Goal: Task Accomplishment & Management: Manage account settings

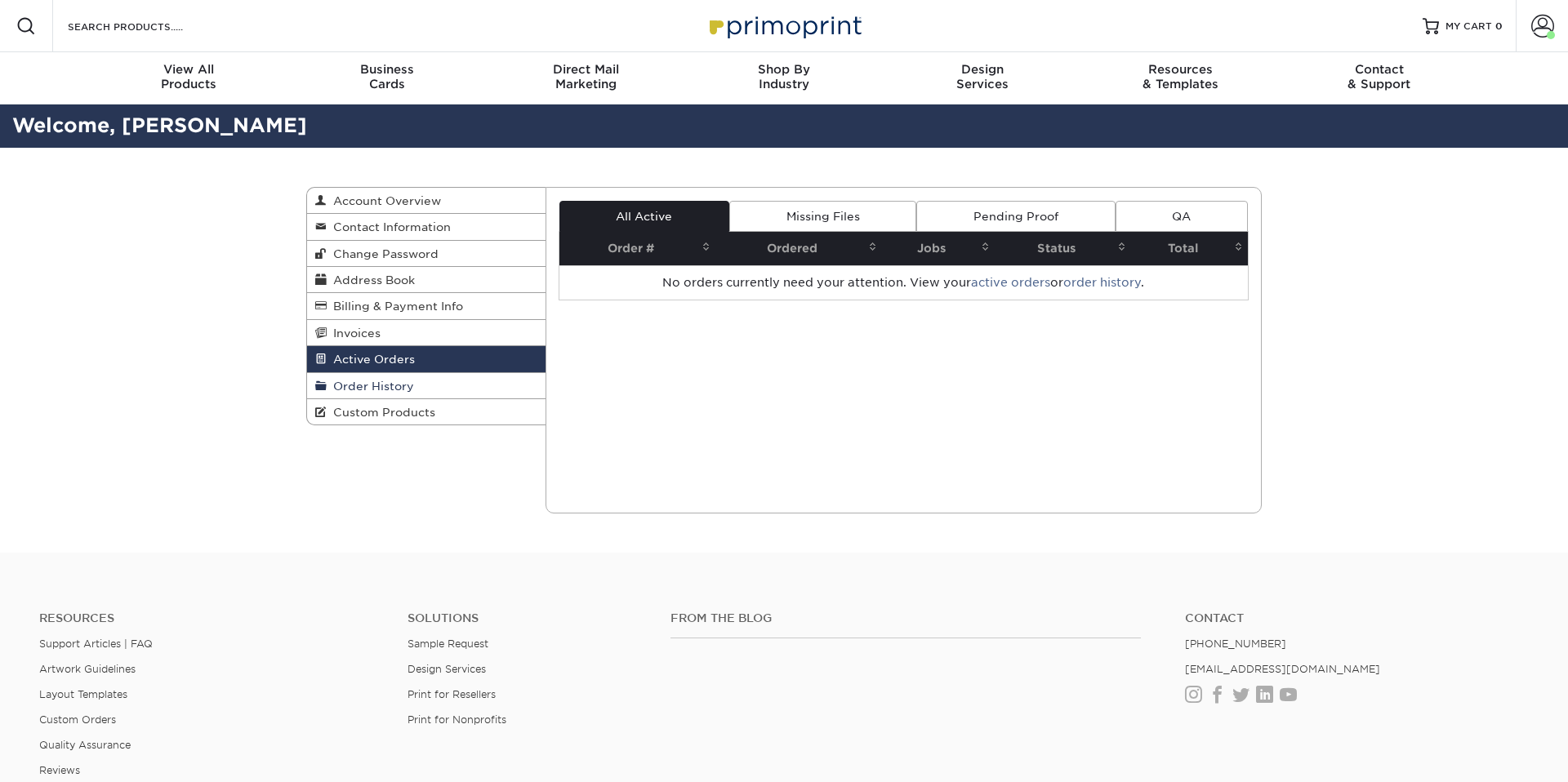
click at [360, 389] on span "Order History" at bounding box center [370, 386] width 87 height 13
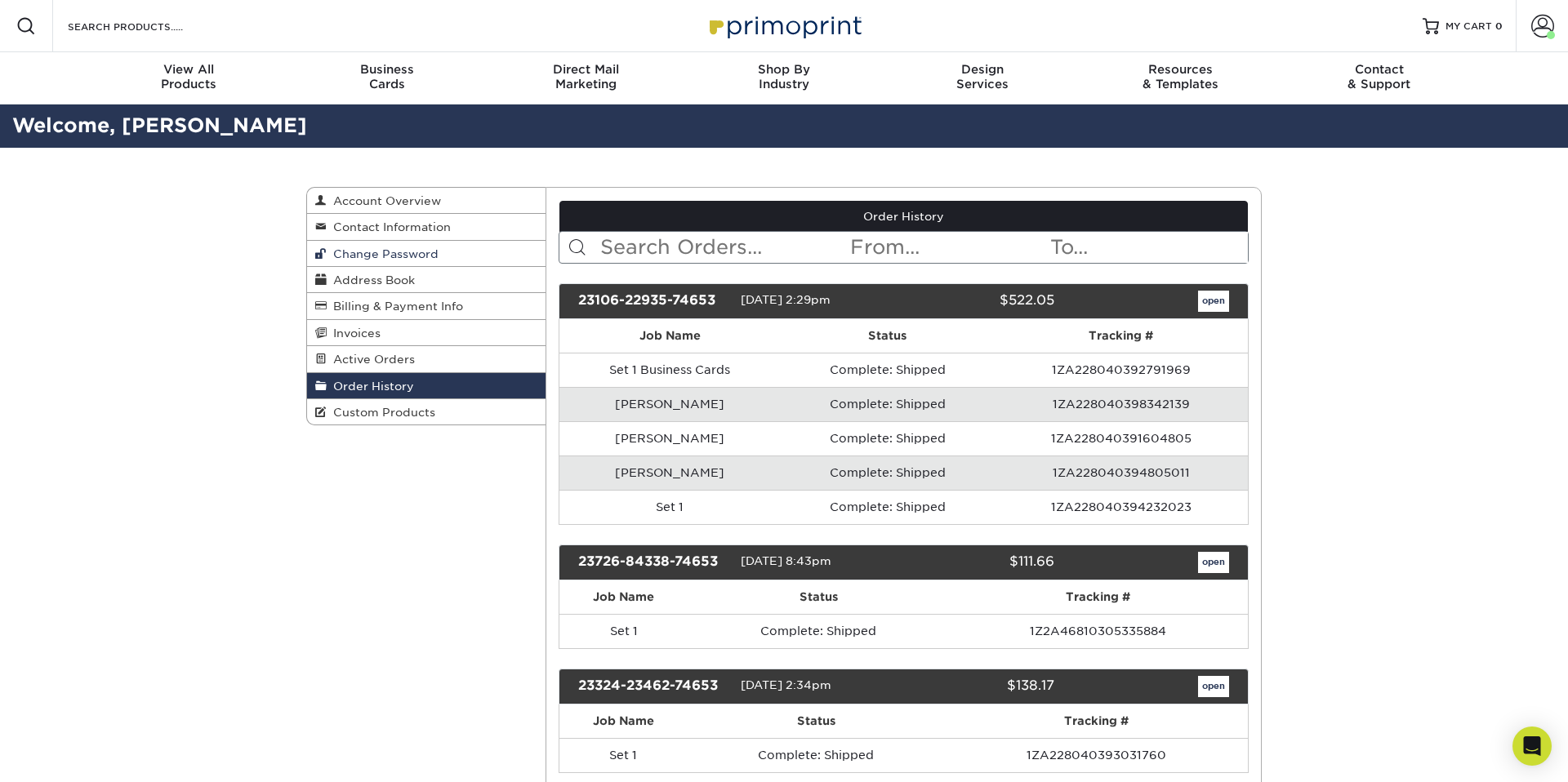
drag, startPoint x: 349, startPoint y: 251, endPoint x: 394, endPoint y: 251, distance: 45.0
click at [349, 251] on span "Change Password" at bounding box center [382, 254] width 112 height 13
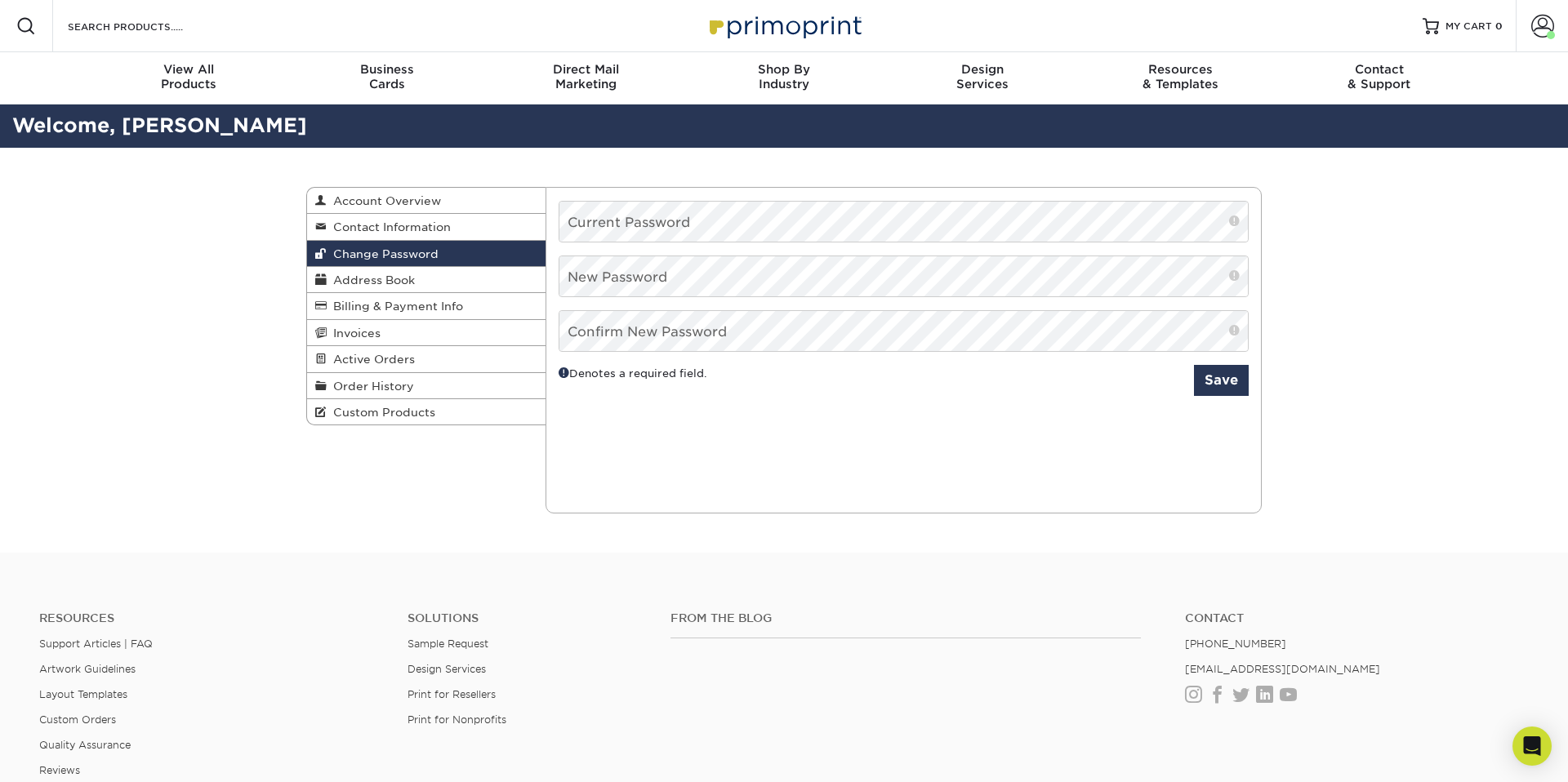
click at [394, 251] on span "Change Password" at bounding box center [382, 254] width 112 height 13
click at [365, 199] on span "Account Overview" at bounding box center [383, 201] width 114 height 13
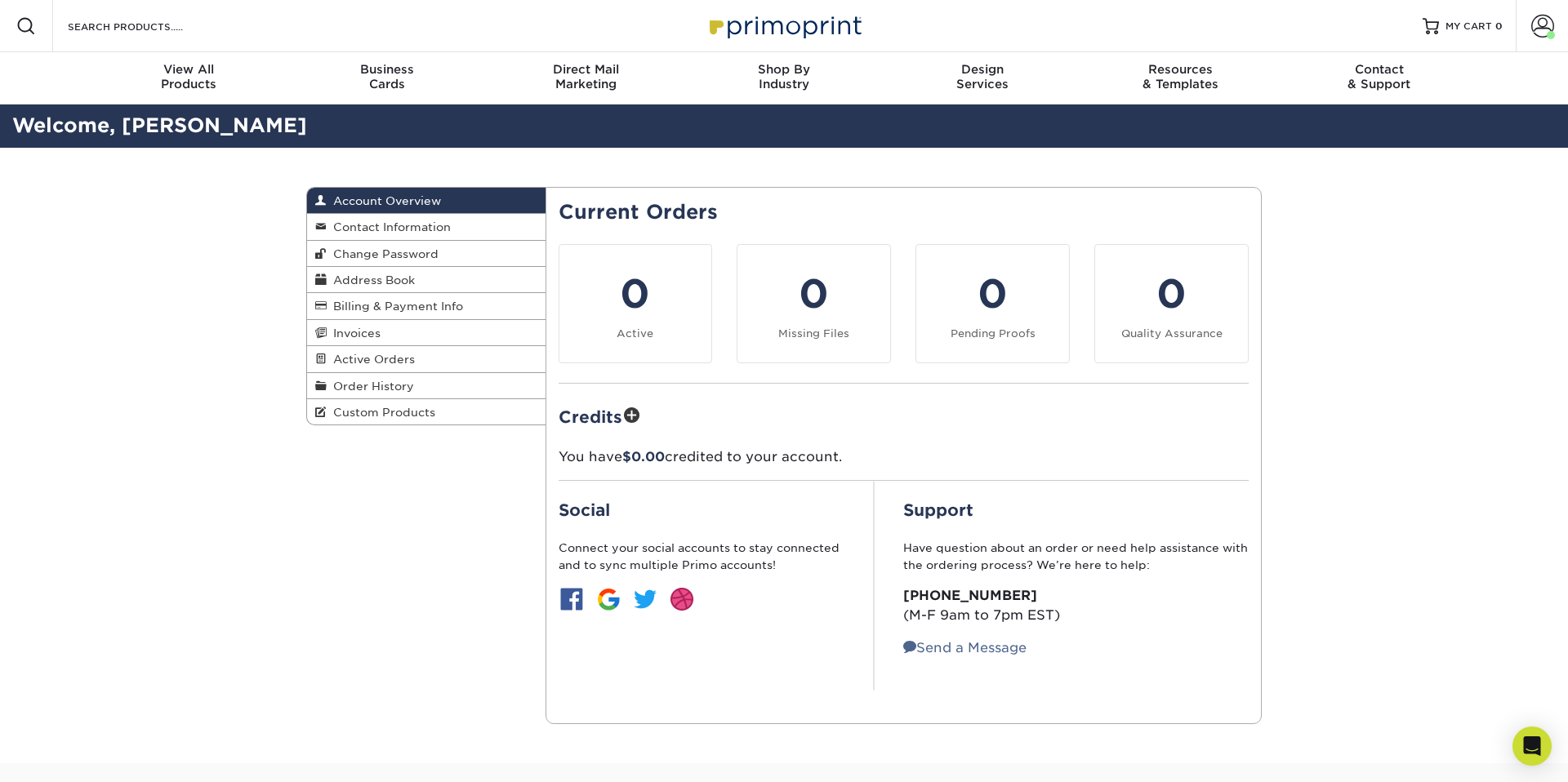
drag, startPoint x: 1424, startPoint y: 579, endPoint x: 1522, endPoint y: 421, distance: 185.9
click at [1424, 579] on div "Account Overview Account Overview Contact Information Change Password Address B…" at bounding box center [784, 455] width 1568 height 615
click at [1544, 27] on span at bounding box center [1542, 26] width 22 height 22
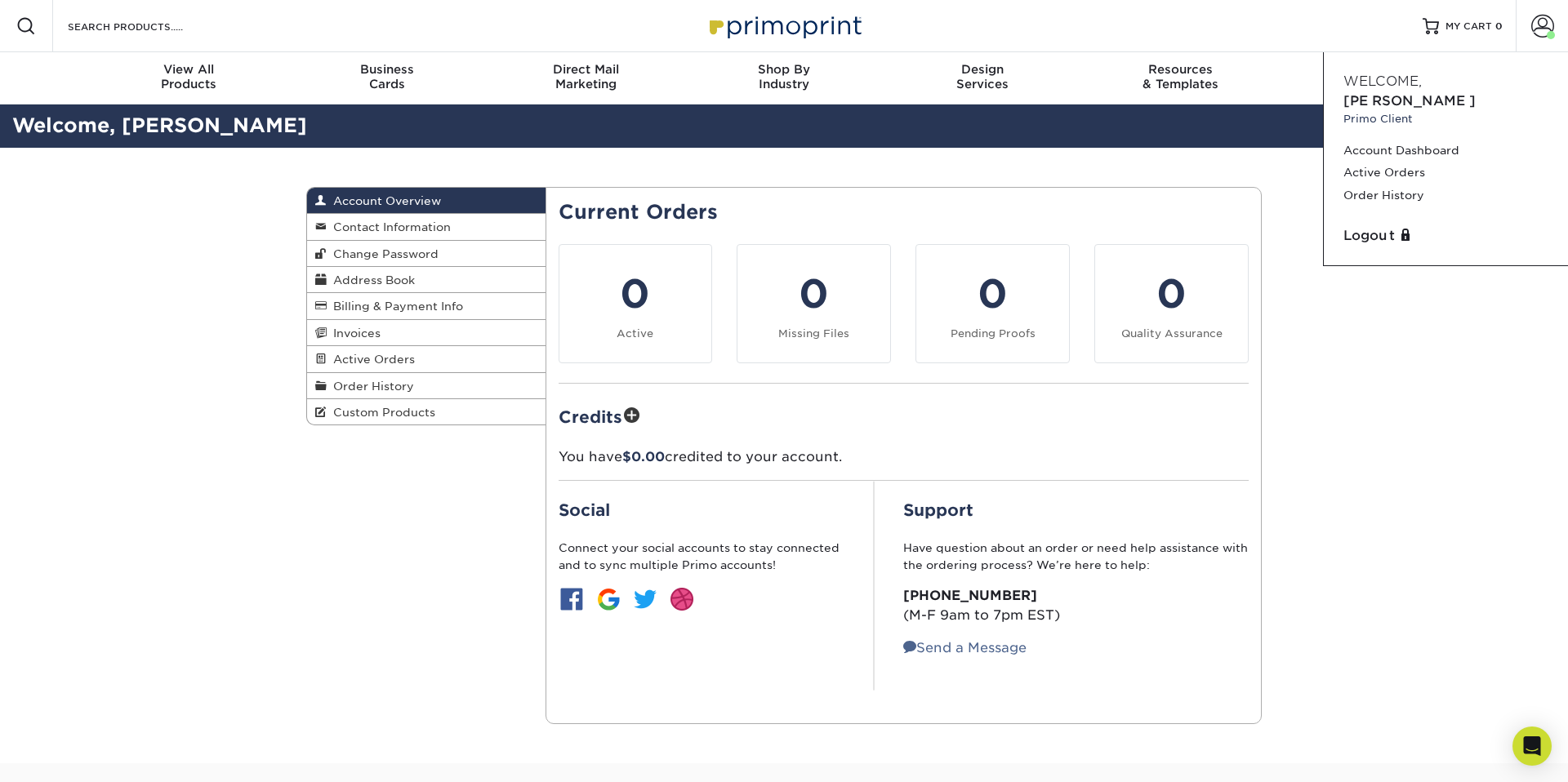
click at [1401, 81] on span "Welcome," at bounding box center [1382, 81] width 78 height 16
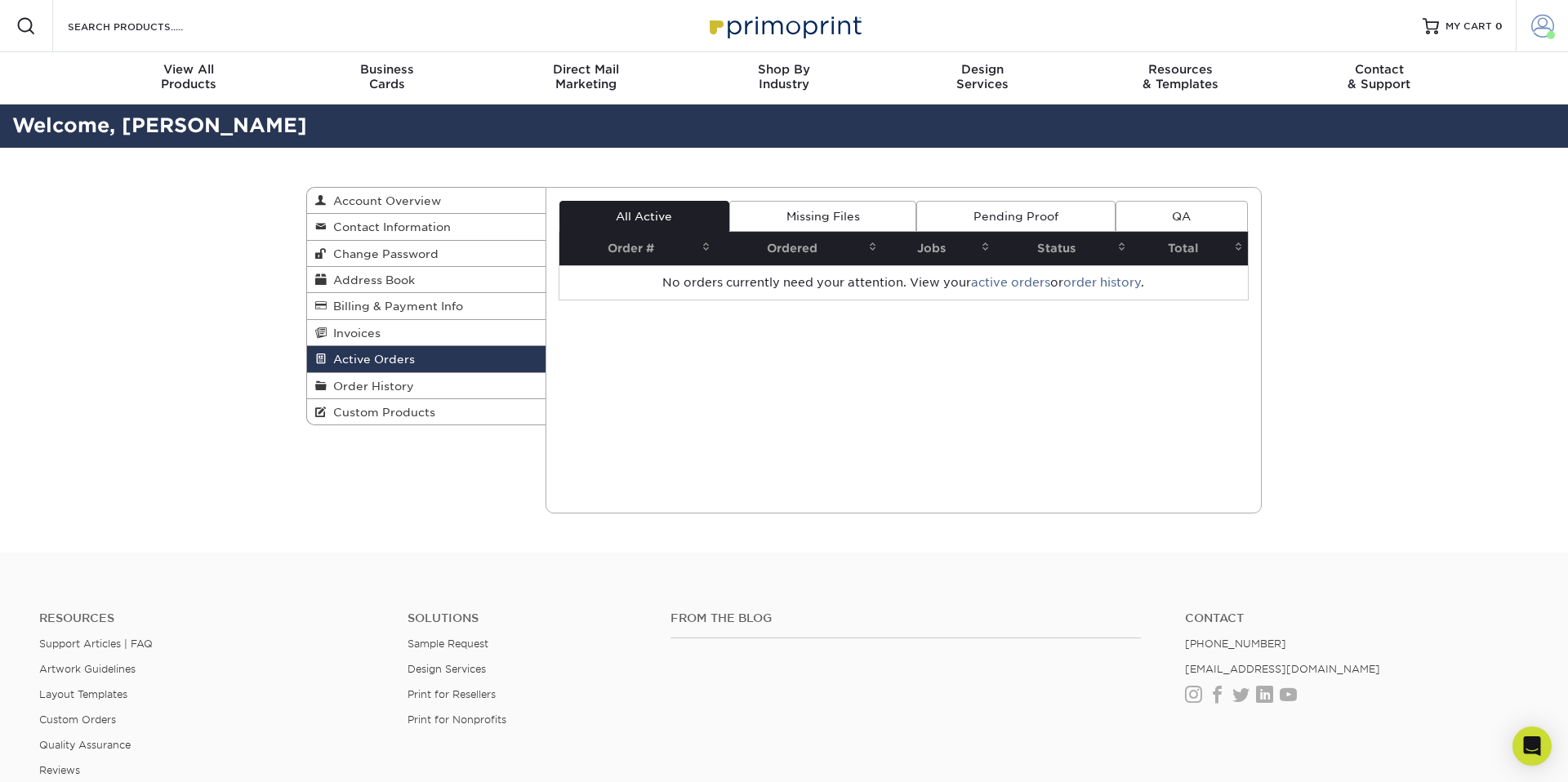
click at [1546, 33] on span at bounding box center [1551, 35] width 8 height 8
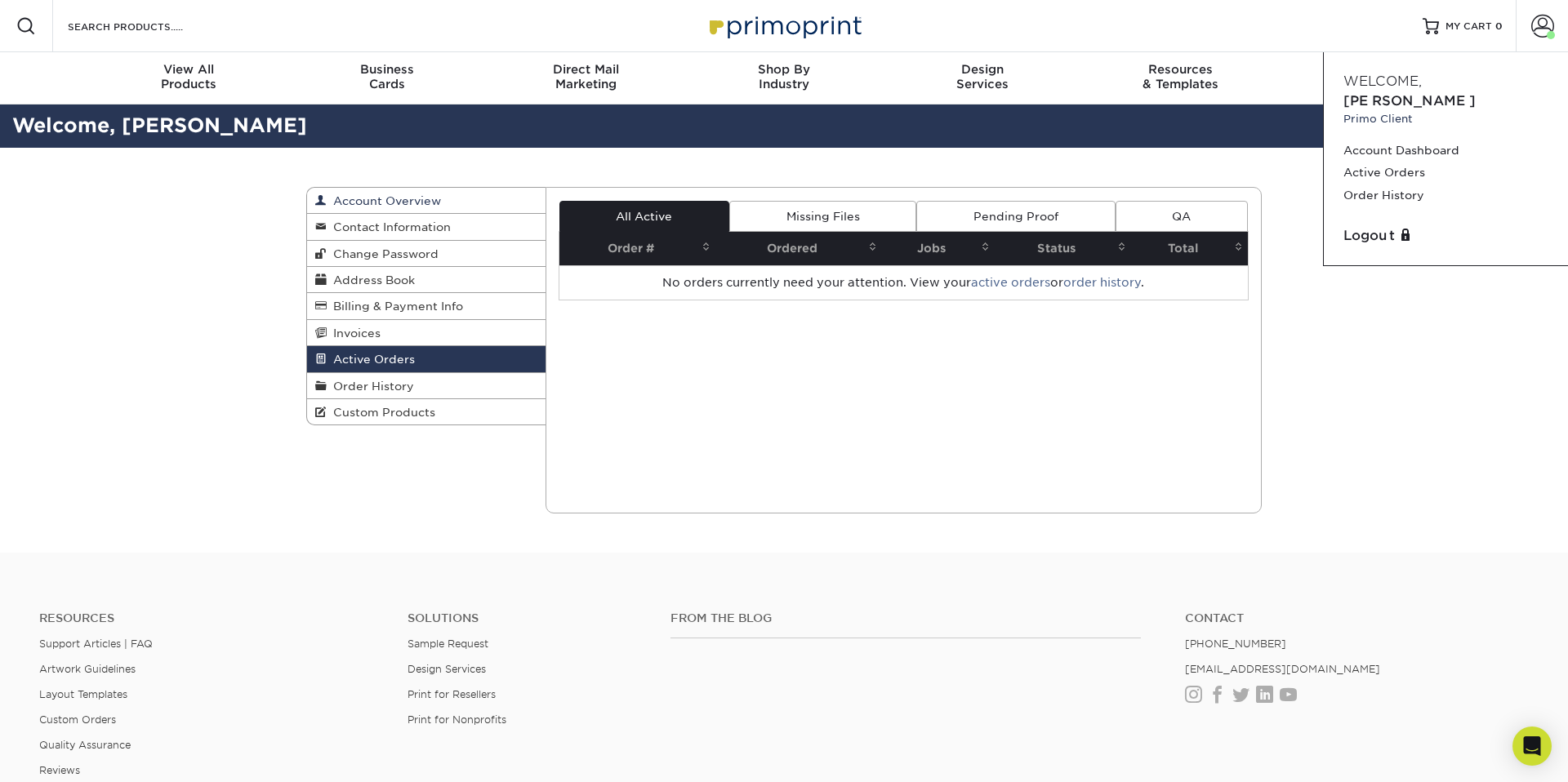
click at [361, 201] on span "Account Overview" at bounding box center [383, 201] width 114 height 13
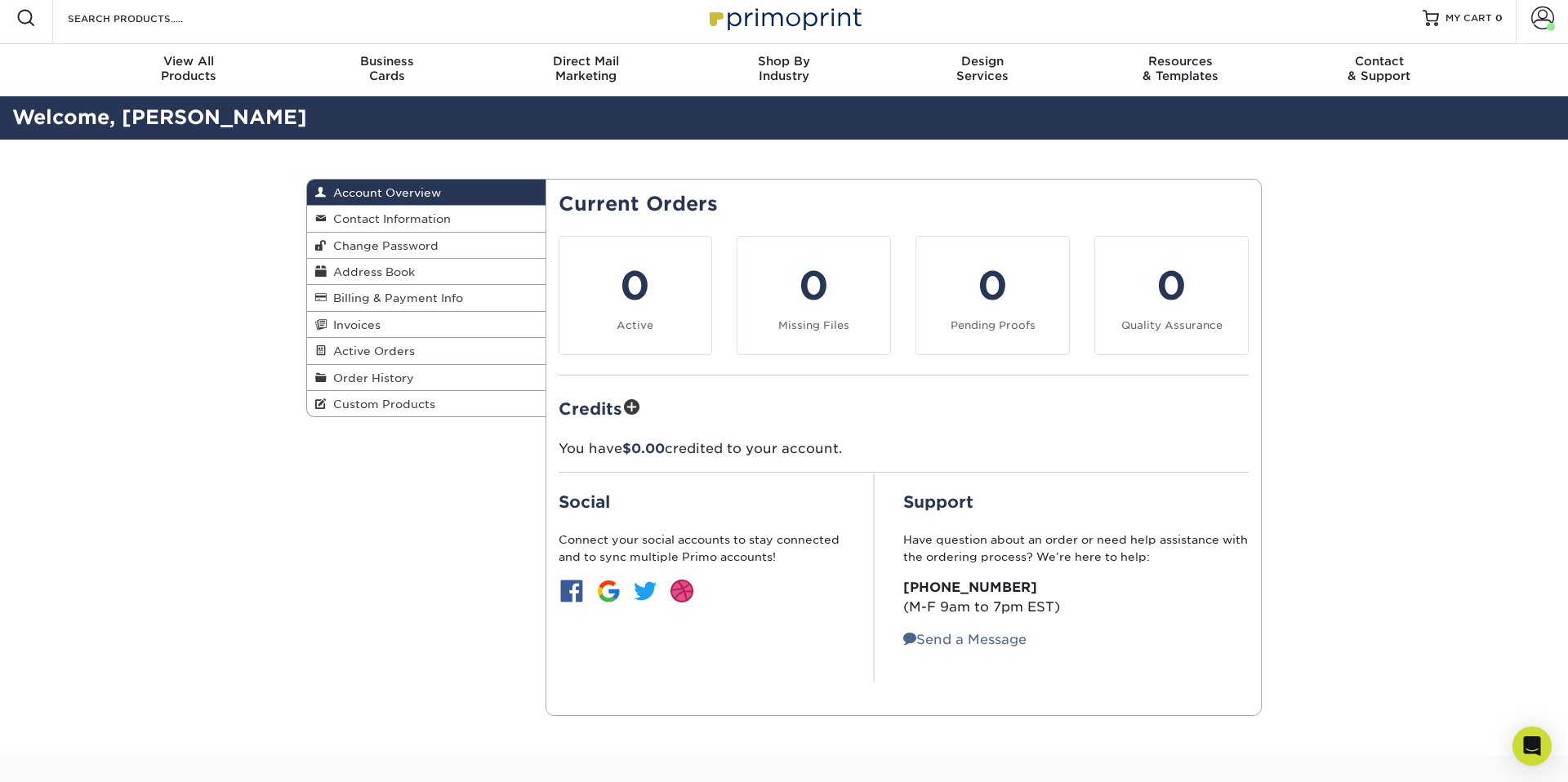
scroll to position [10, 0]
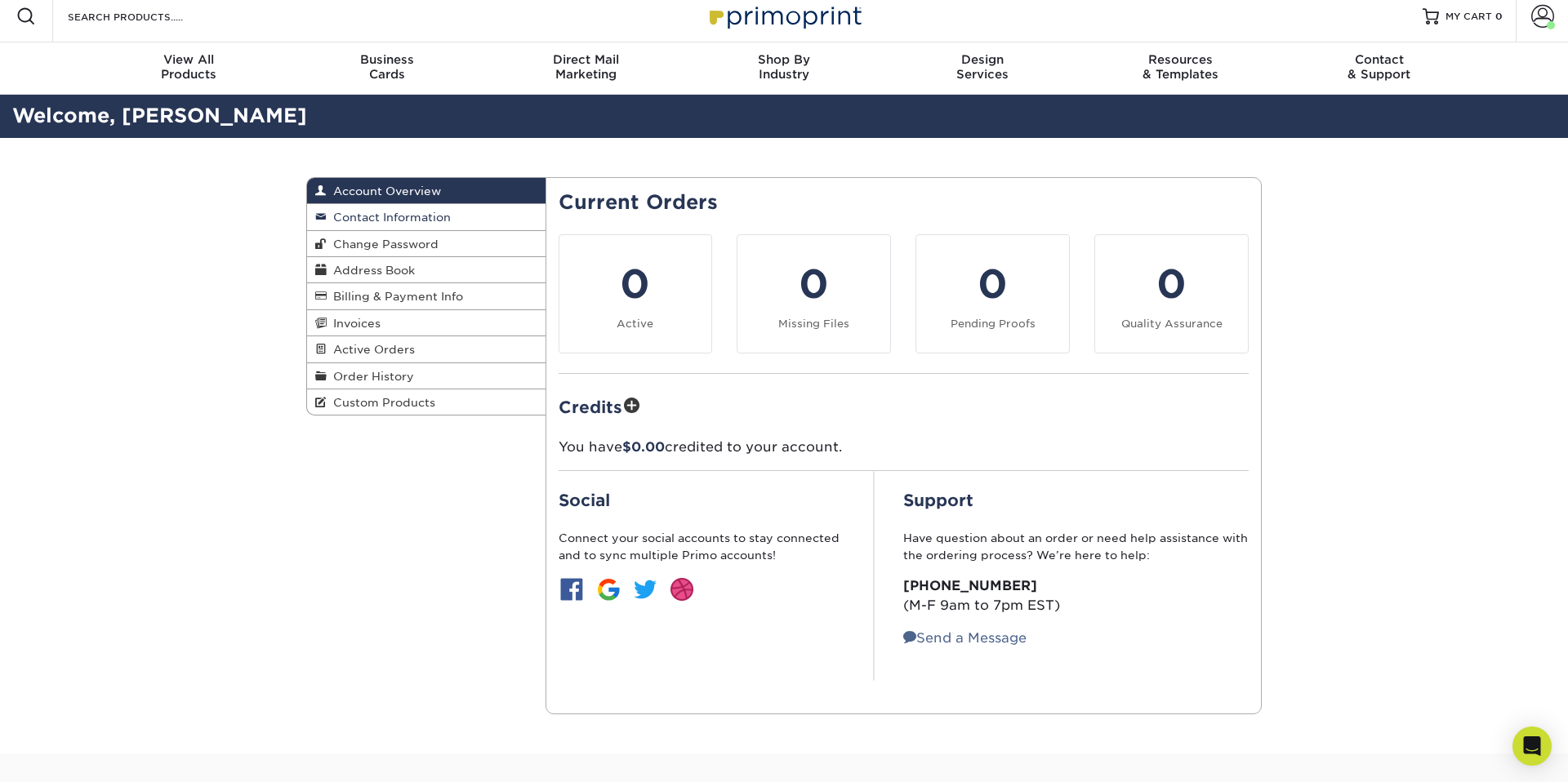
click at [385, 215] on span "Contact Information" at bounding box center [388, 217] width 124 height 13
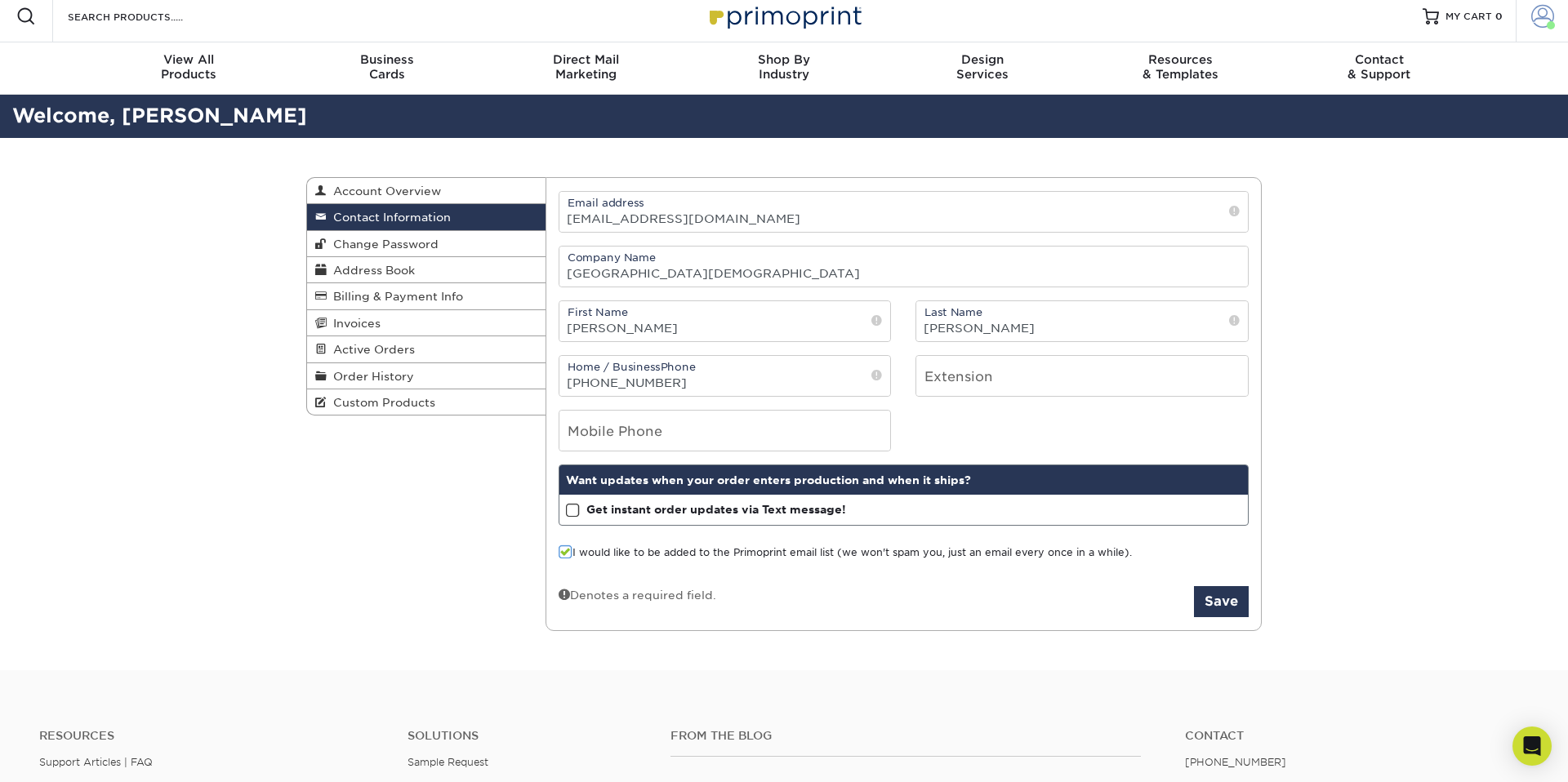
click at [1546, 21] on span at bounding box center [1542, 16] width 22 height 22
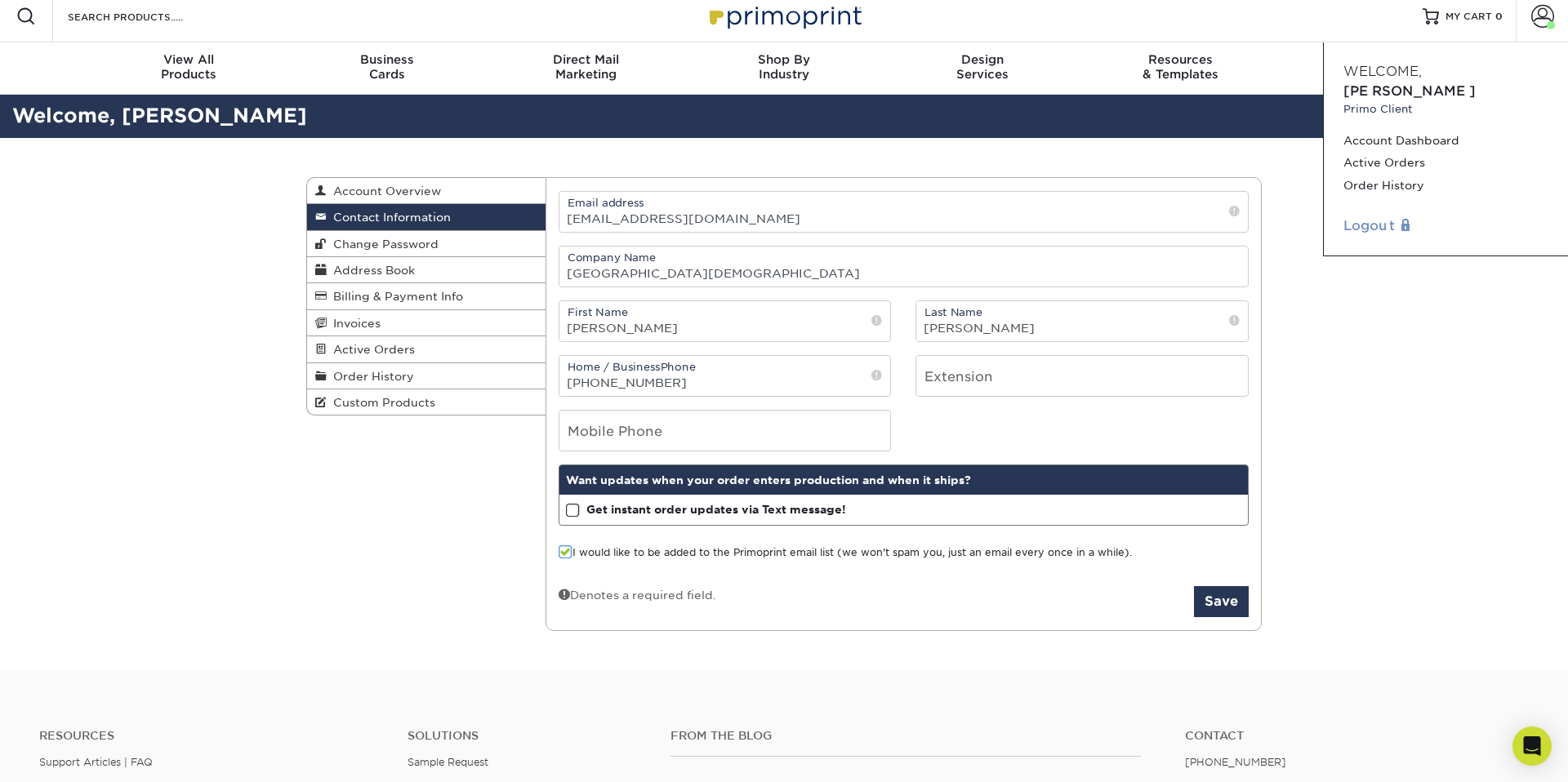
click at [1379, 217] on link "Logout" at bounding box center [1446, 227] width 205 height 20
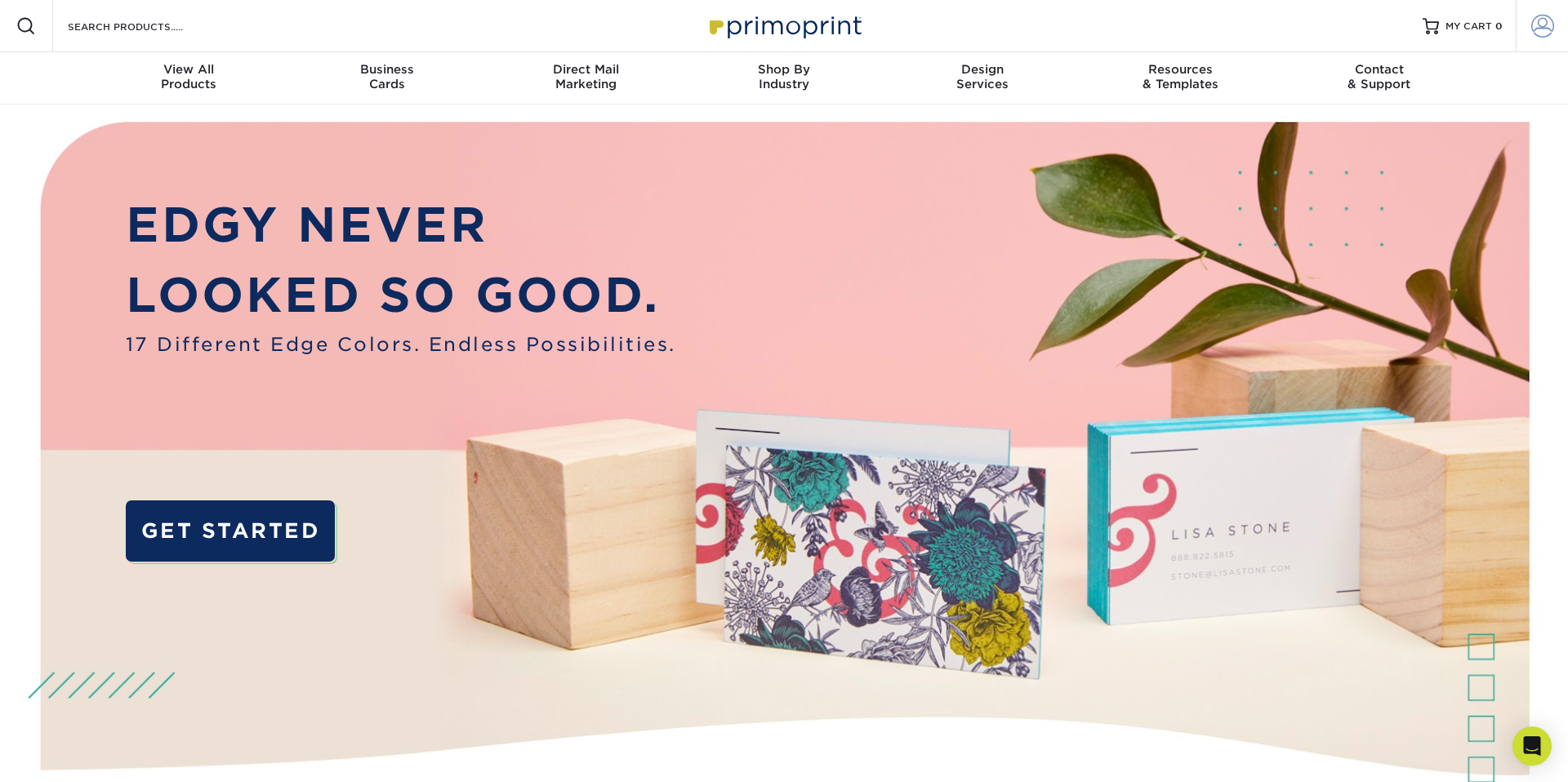
type input "[EMAIL_ADDRESS][DOMAIN_NAME]"
click at [1547, 26] on span at bounding box center [1542, 26] width 22 height 22
